Goal: Transaction & Acquisition: Book appointment/travel/reservation

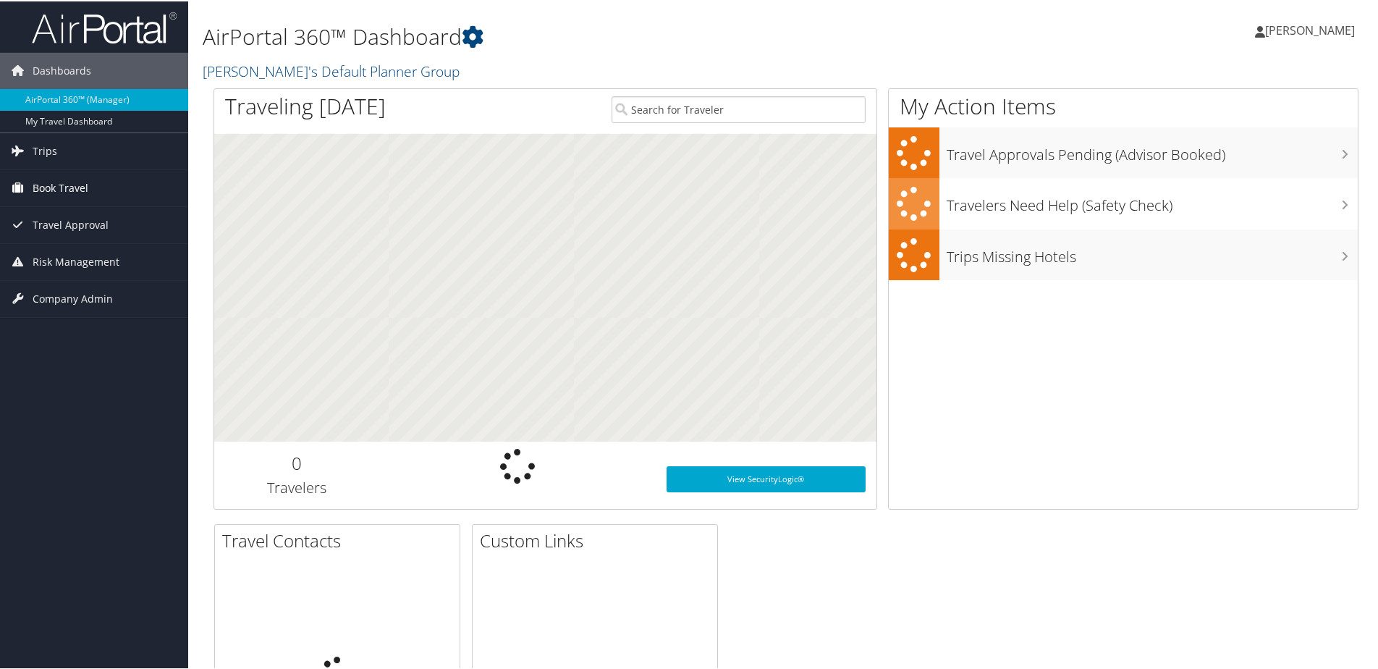
click at [87, 183] on span "Book Travel" at bounding box center [61, 187] width 56 height 36
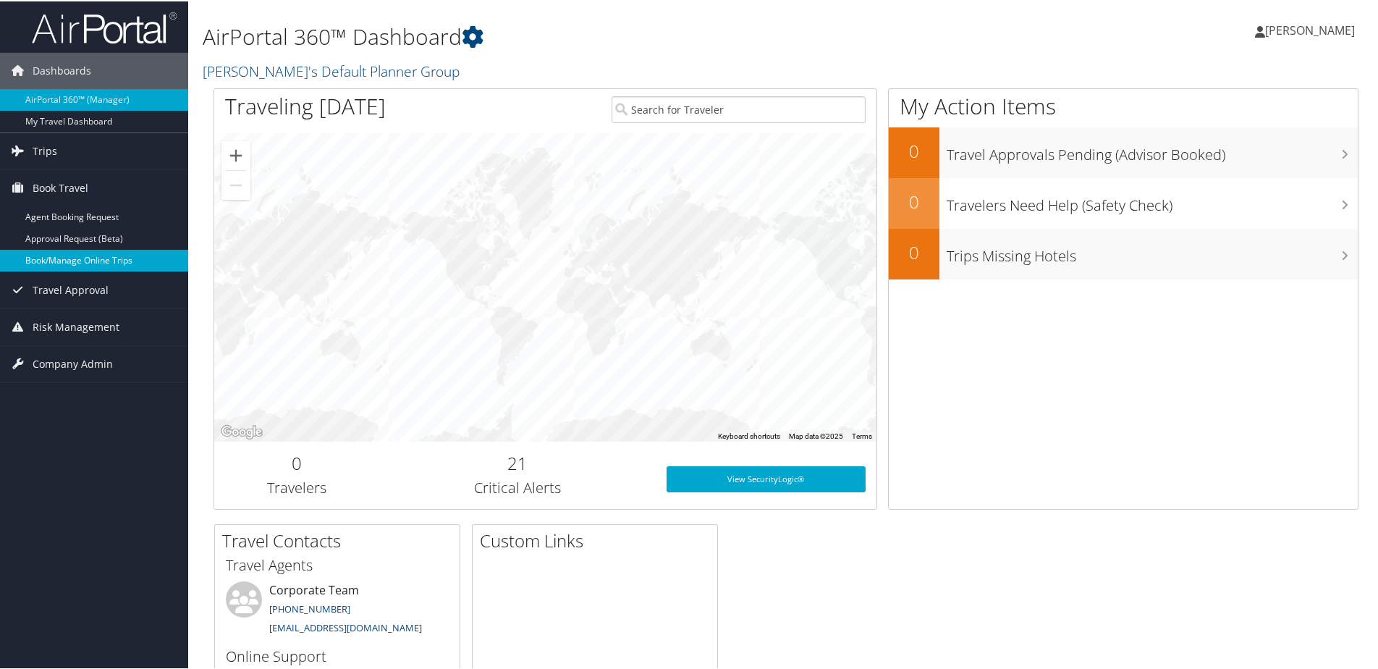
click at [95, 259] on link "Book/Manage Online Trips" at bounding box center [94, 259] width 188 height 22
